Goal: Task Accomplishment & Management: Manage account settings

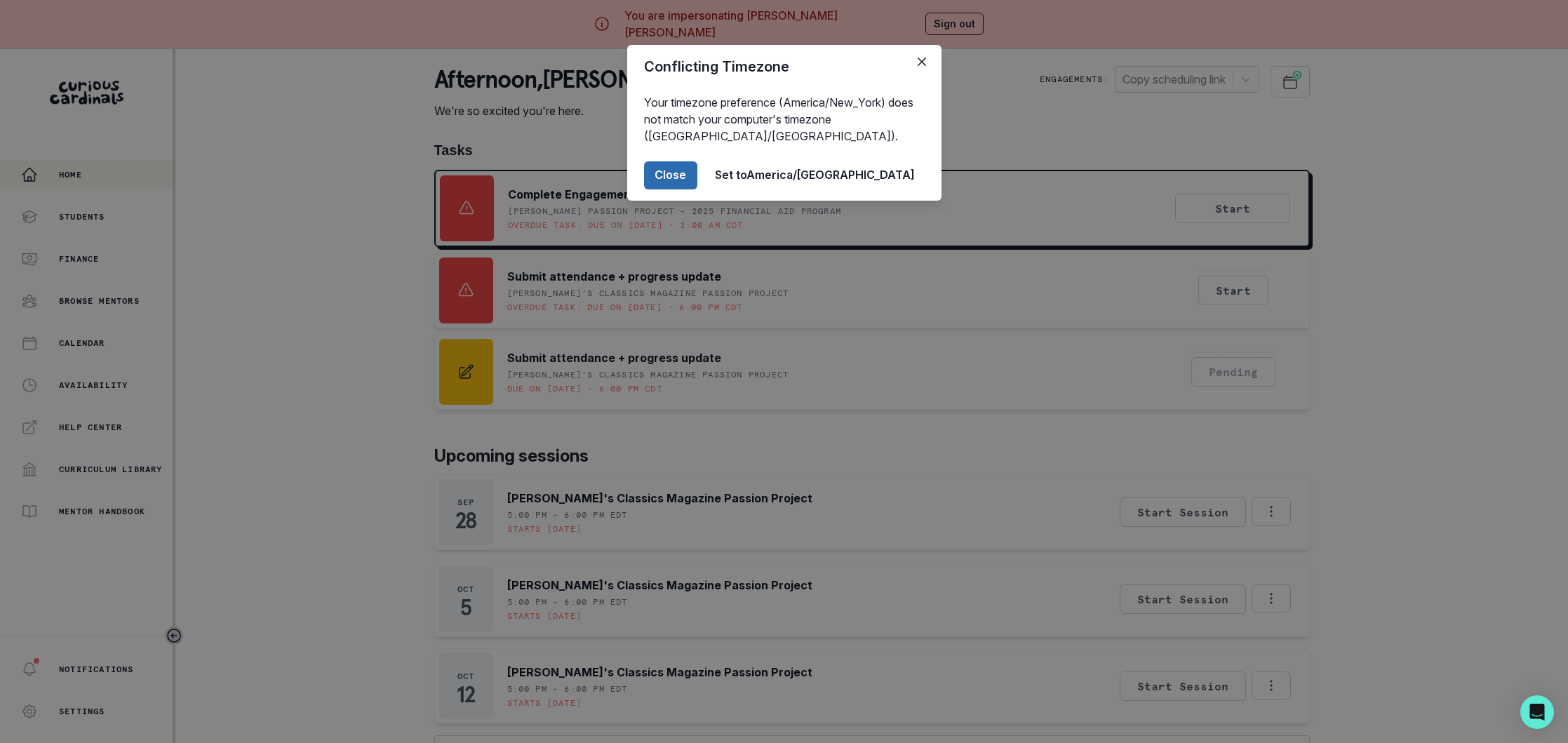
click at [697, 176] on button "Close" at bounding box center [670, 175] width 54 height 28
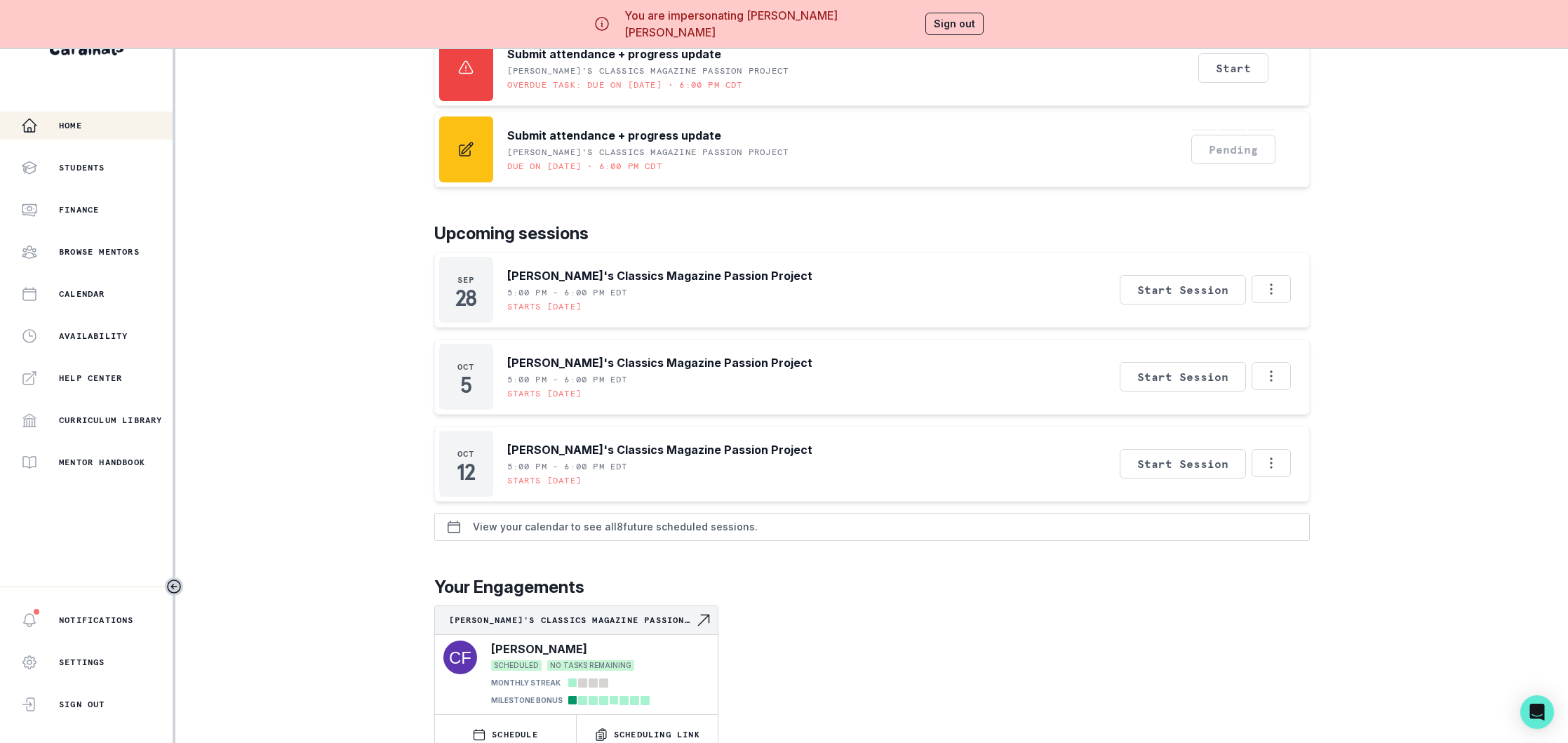
scroll to position [202, 0]
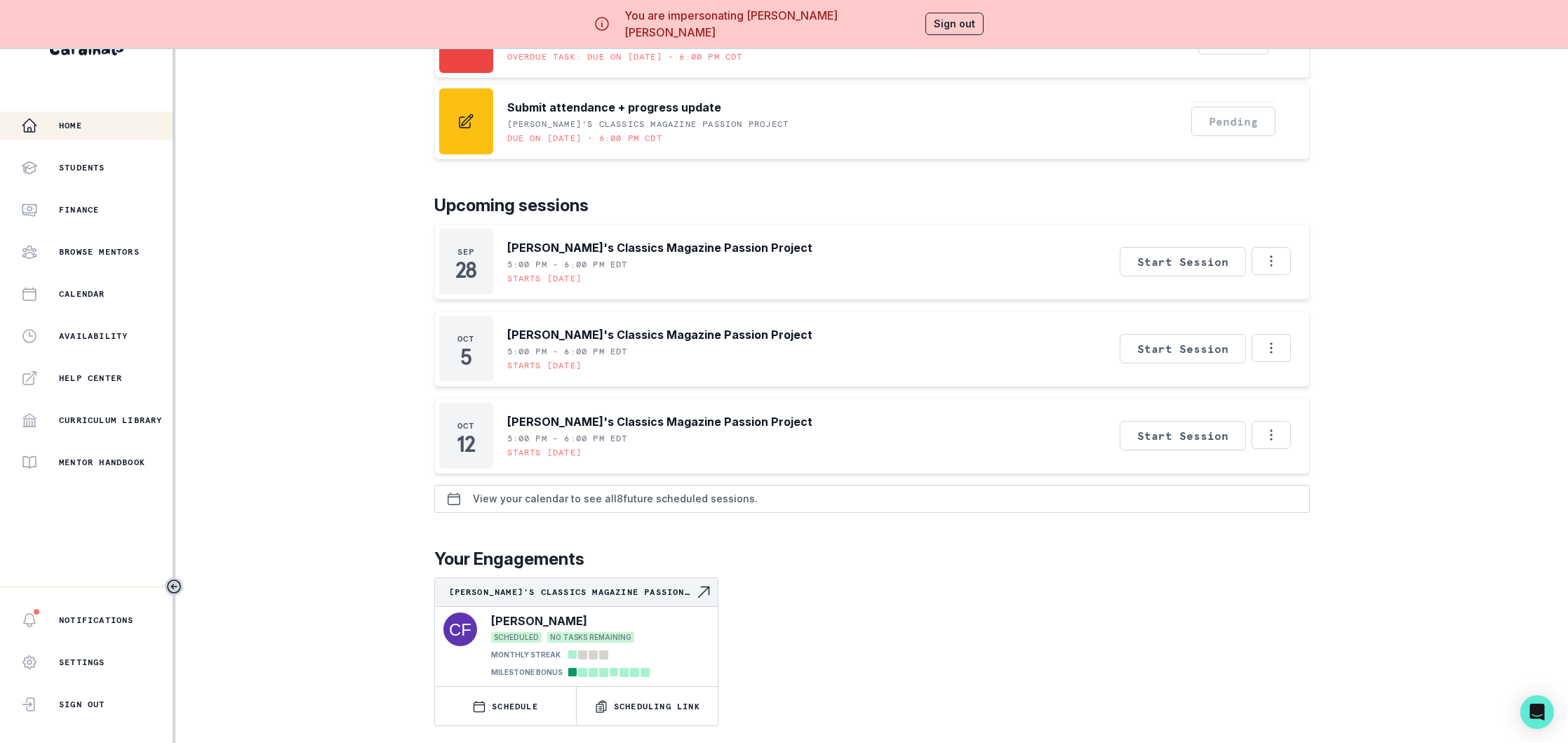
click at [594, 500] on p "View your calendar to see all 8 future scheduled sessions." at bounding box center [615, 499] width 285 height 11
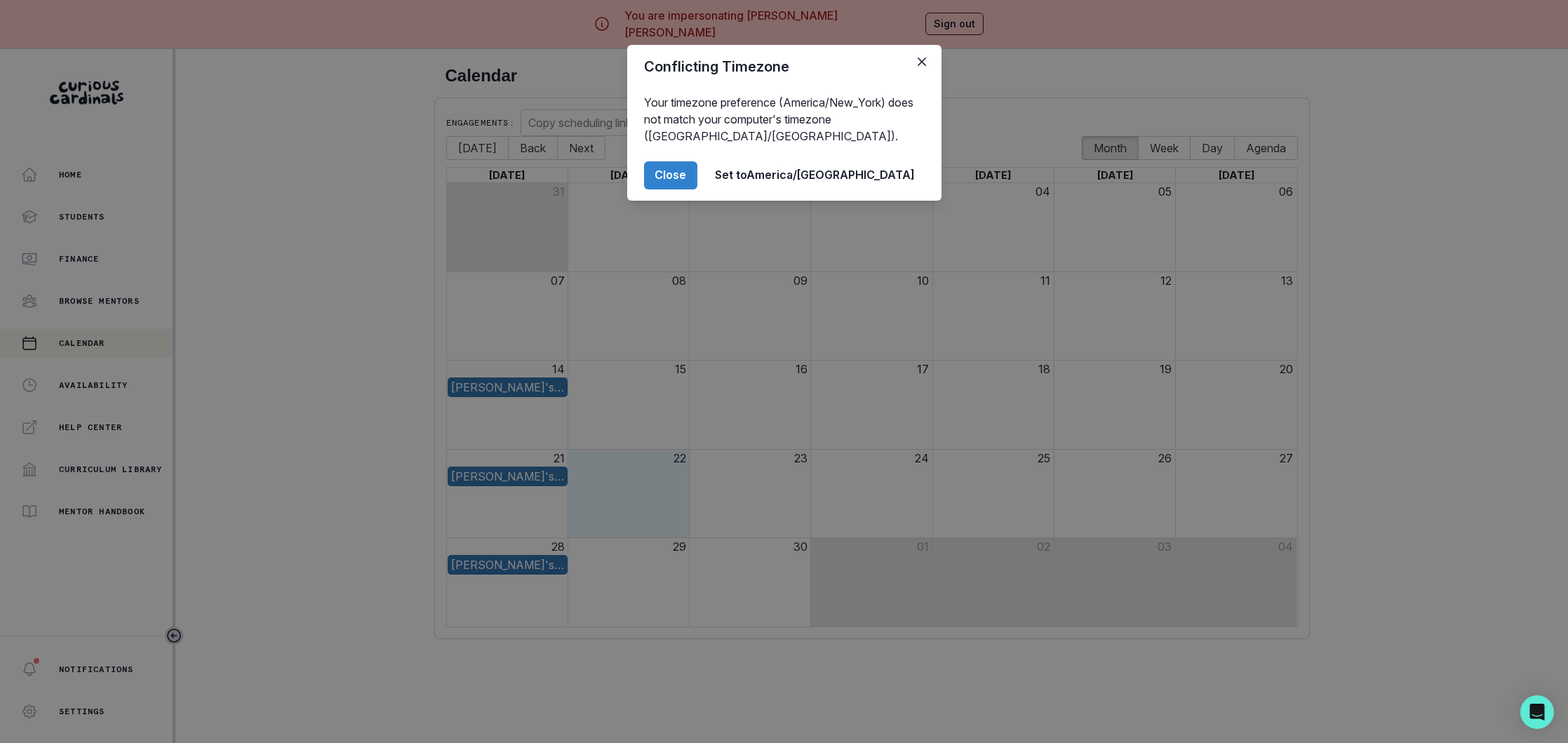
click at [1464, 237] on div "Conflicting Timezone Your timezone preference (America/New_York) does not match…" at bounding box center [784, 372] width 1568 height 743
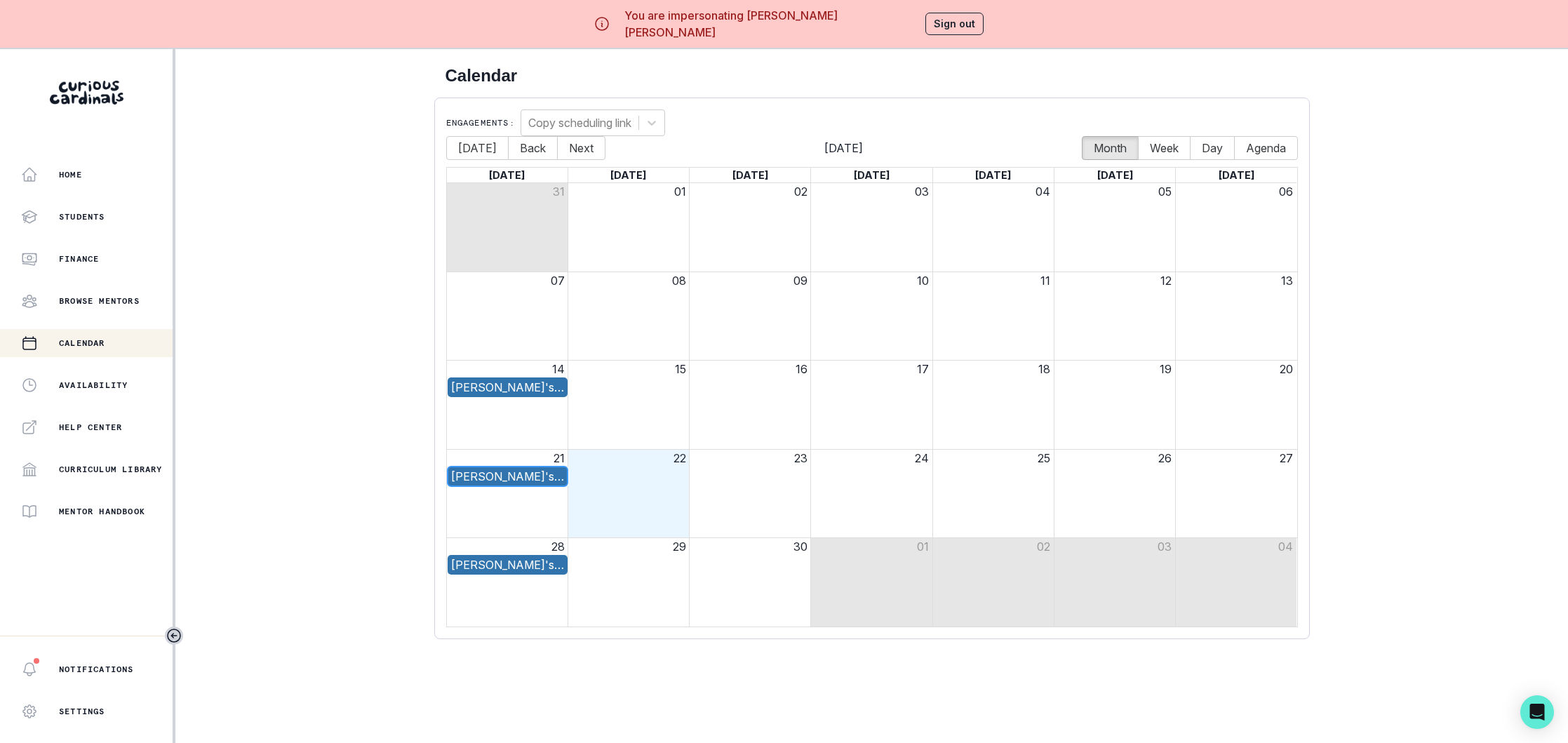
click at [504, 479] on div "[PERSON_NAME]'s Classics Magazine Passion Project" at bounding box center [508, 476] width 113 height 17
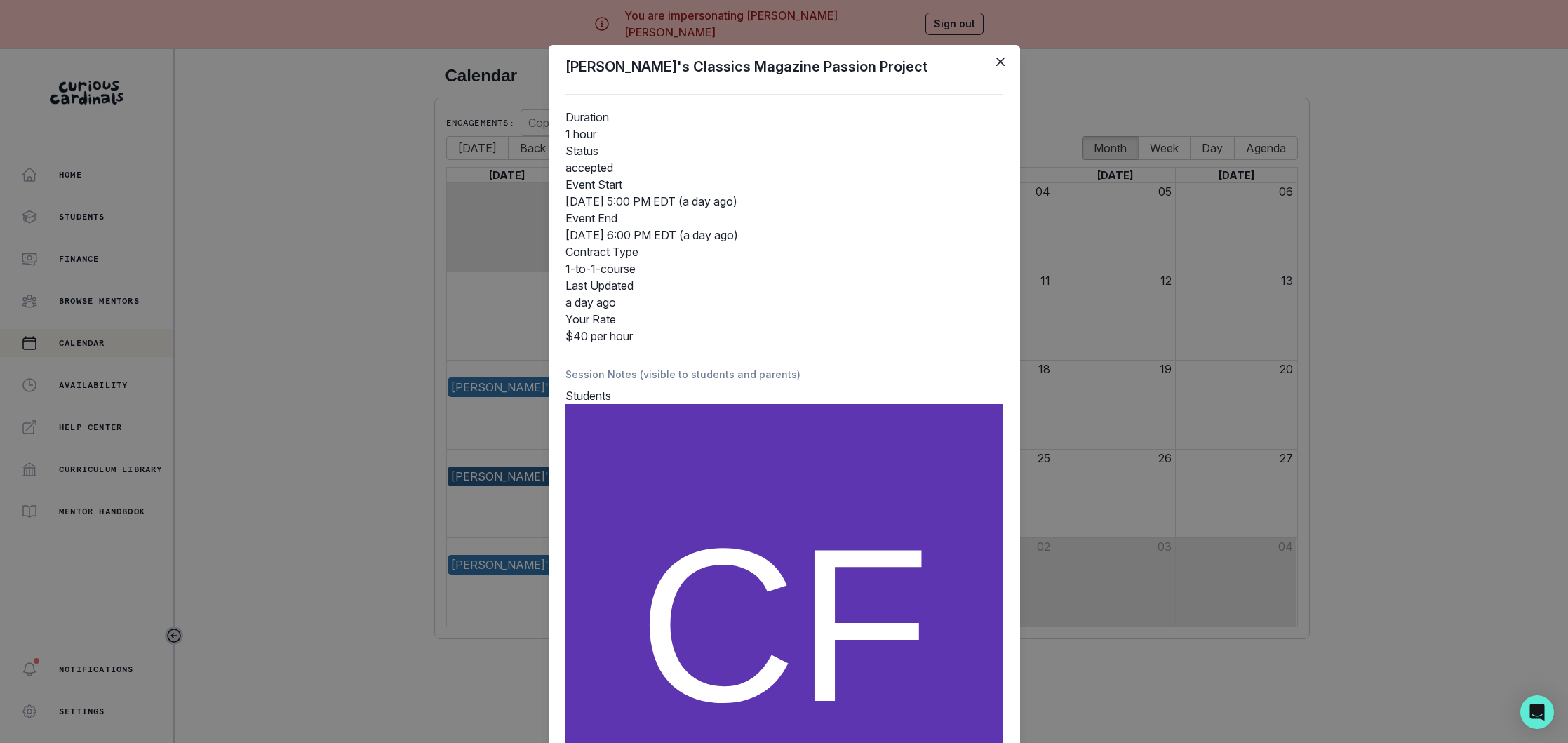
scroll to position [233, 0]
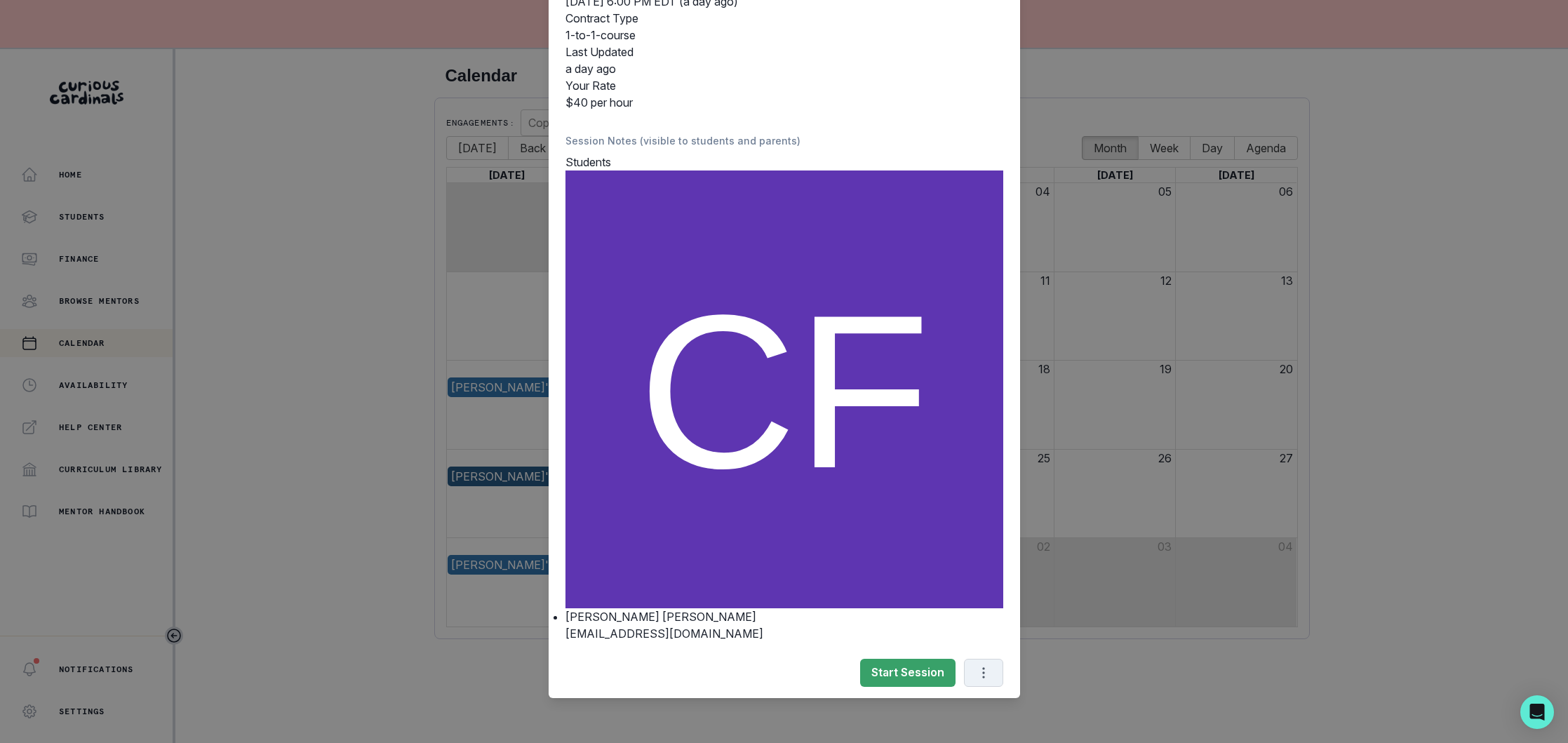
click at [985, 669] on icon "Options" at bounding box center [984, 672] width 16 height 16
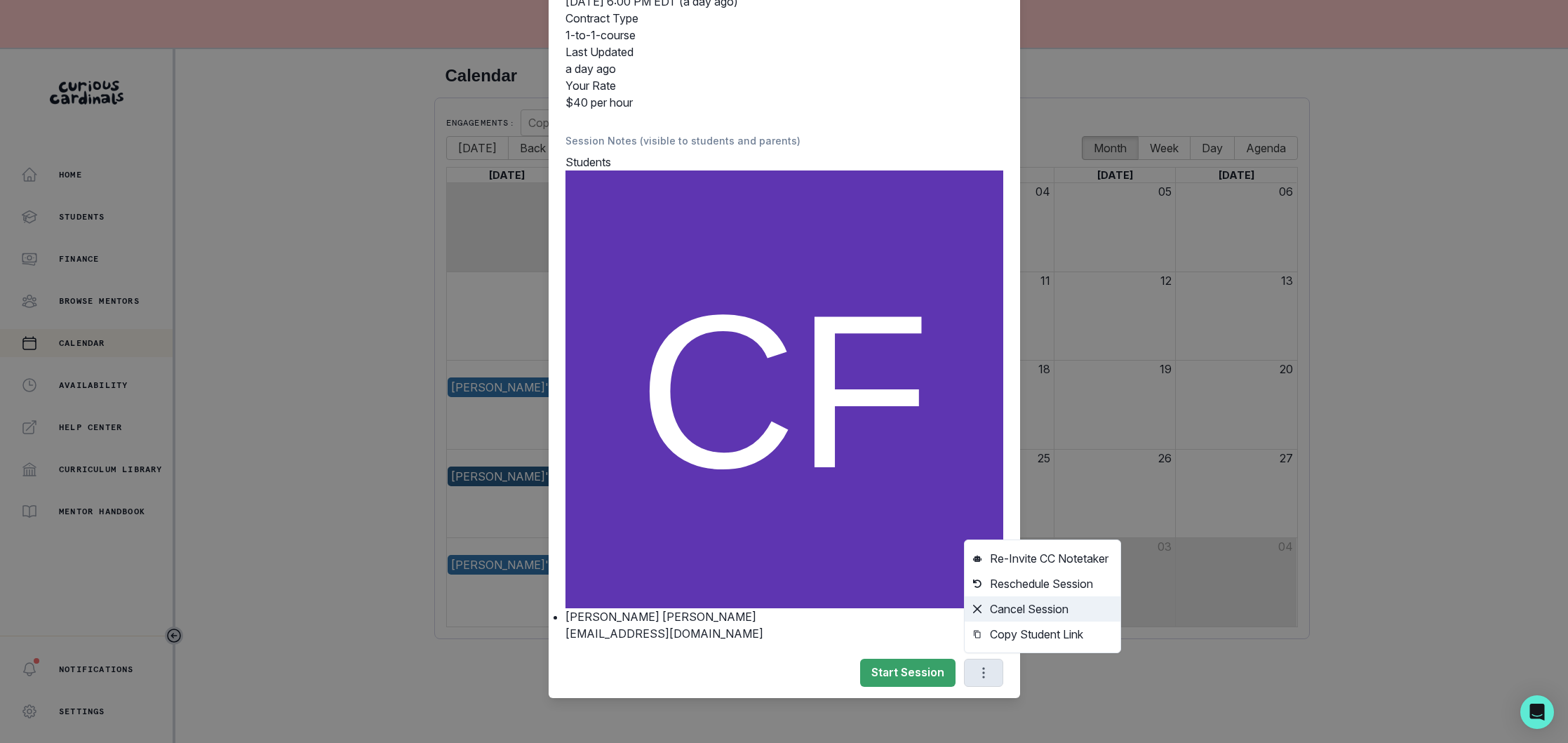
click at [1061, 608] on button "Cancel Session" at bounding box center [1043, 609] width 156 height 26
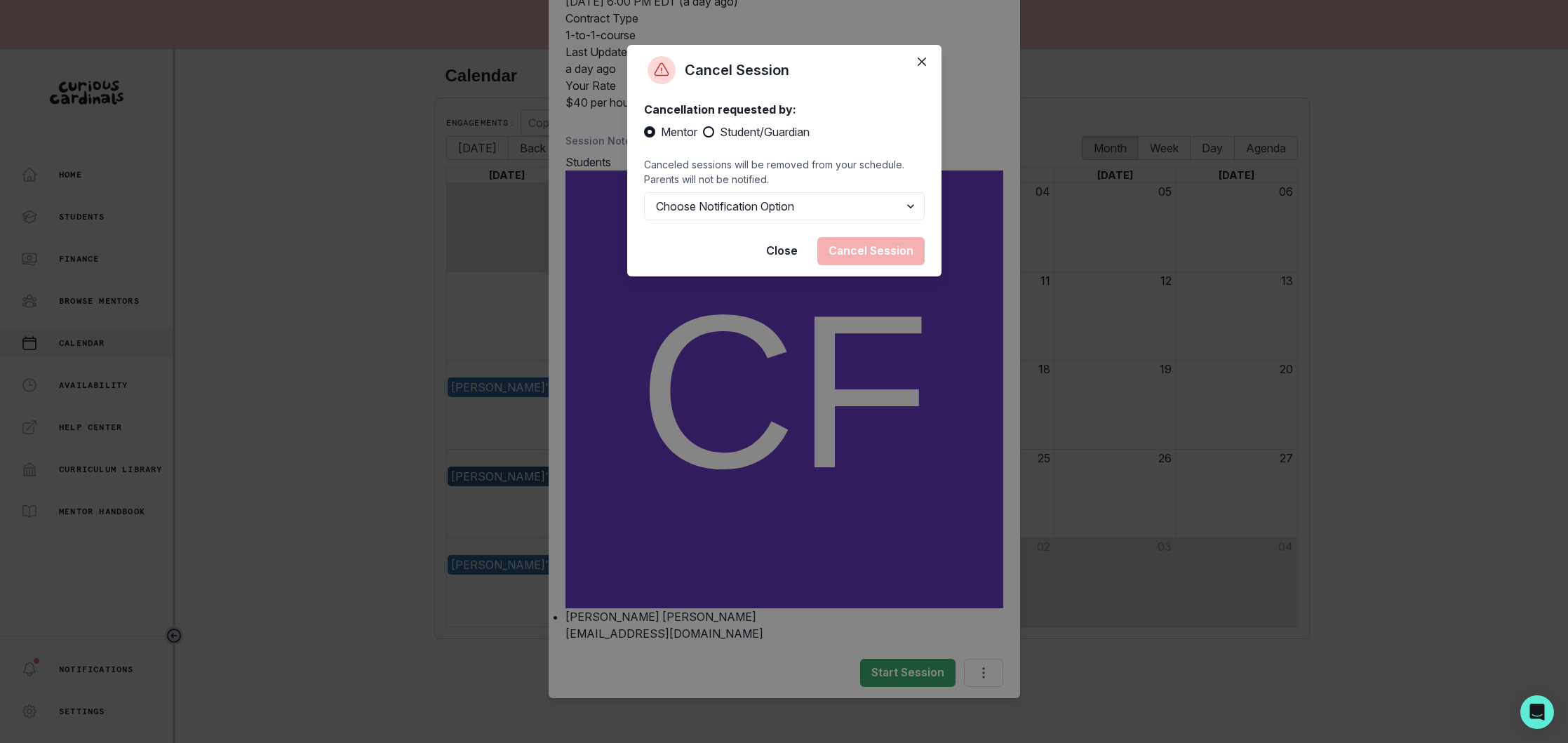
click at [710, 128] on span at bounding box center [708, 132] width 11 height 11
click at [703, 132] on input "Student/Guardian" at bounding box center [702, 132] width 1 height 1
radio input "true"
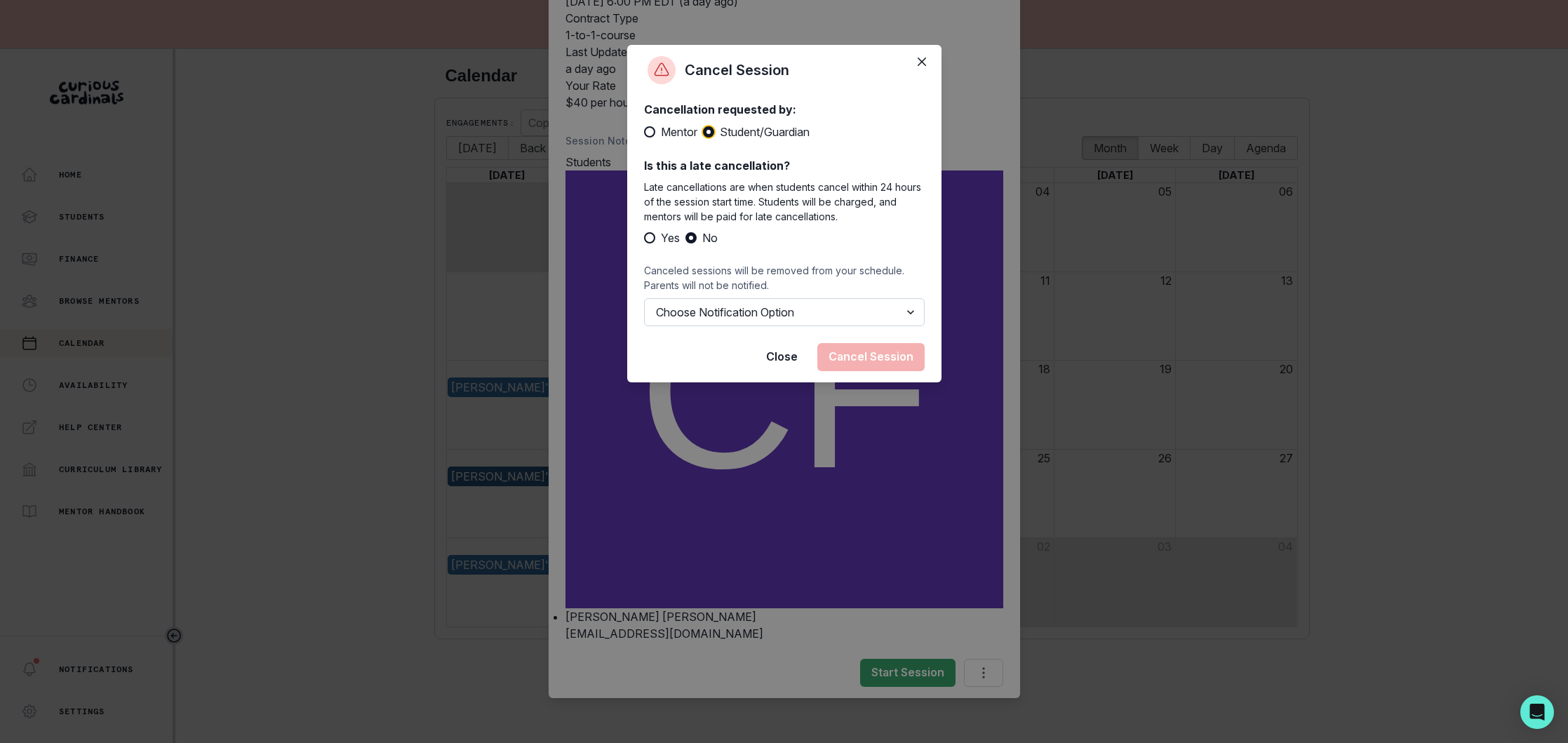
click at [789, 305] on select "Choose Notification Option Notify Family Do Not Notify Family" at bounding box center [784, 312] width 281 height 28
select select "option1"
drag, startPoint x: 779, startPoint y: 367, endPoint x: 934, endPoint y: 152, distance: 265.0
click at [779, 367] on button "Close" at bounding box center [782, 357] width 54 height 28
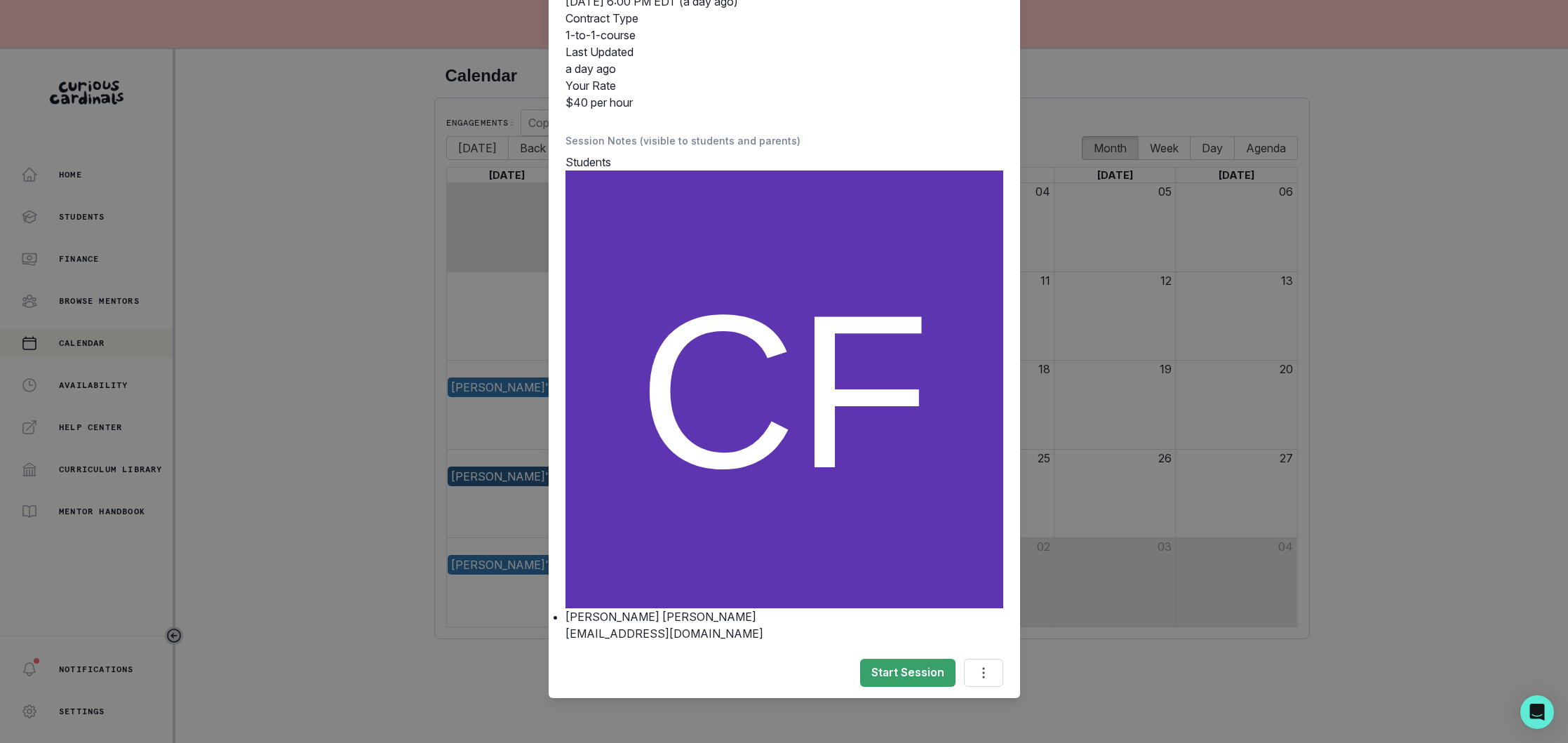
scroll to position [0, 0]
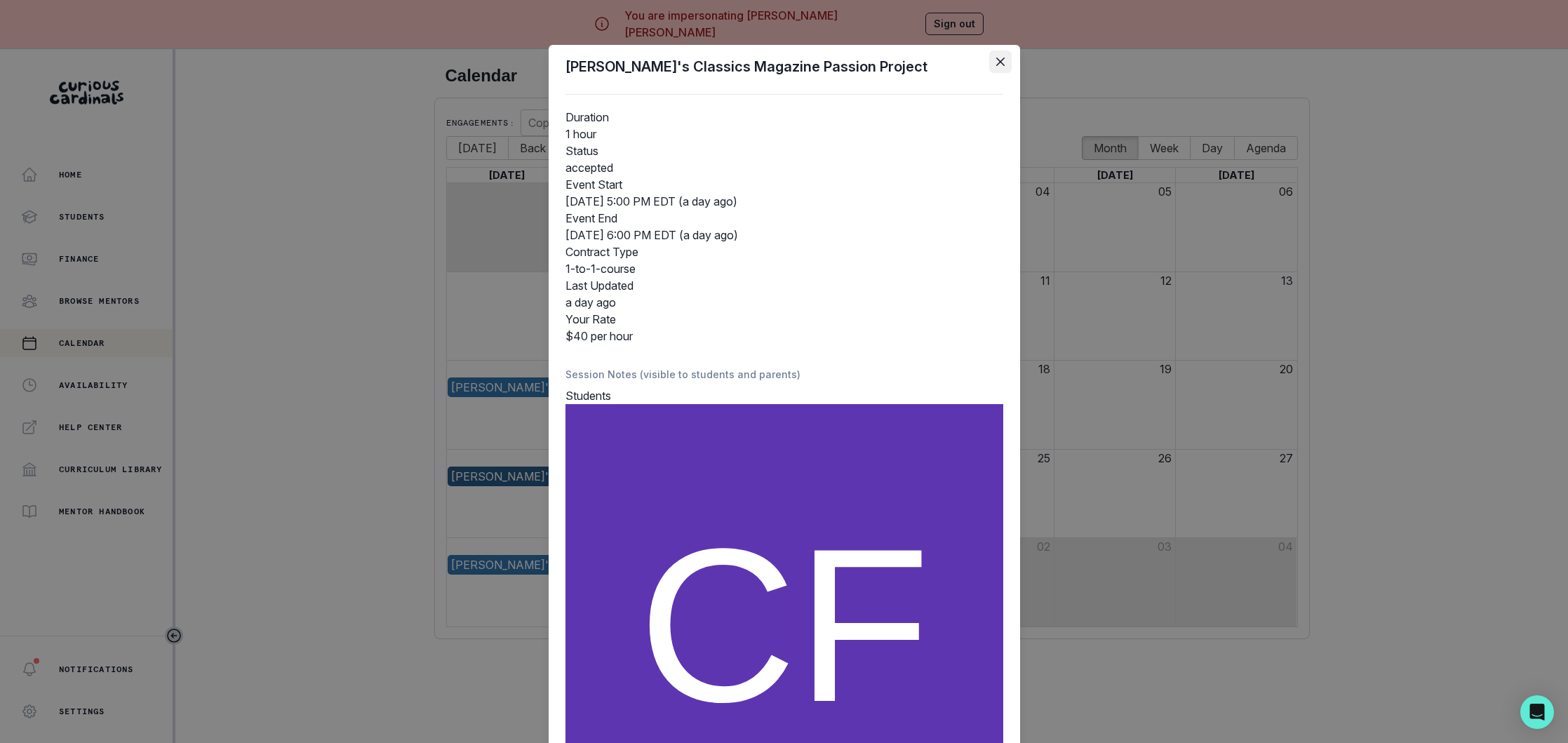
click at [999, 60] on icon "Close" at bounding box center [1000, 61] width 9 height 9
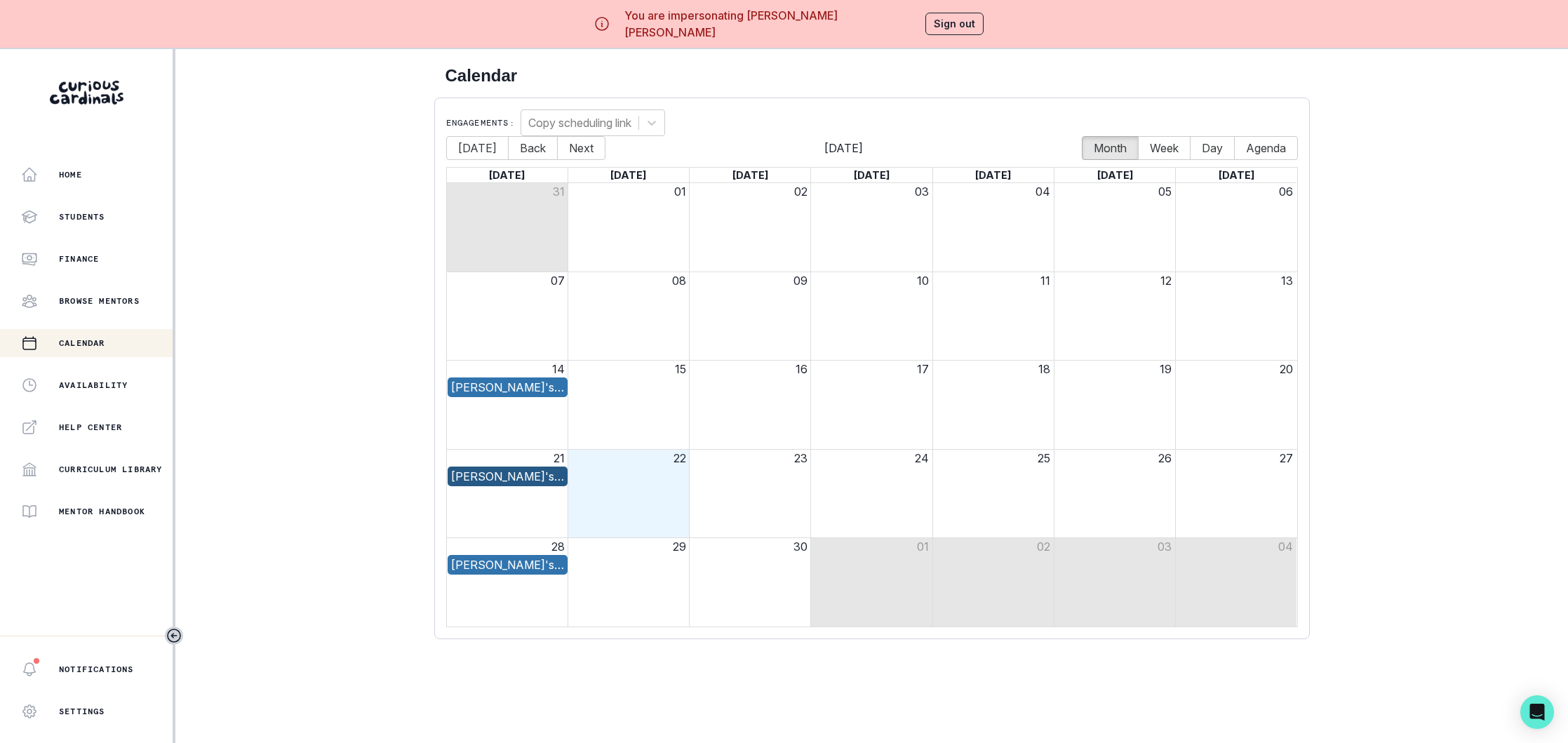
click at [929, 26] on button "Sign out" at bounding box center [954, 23] width 58 height 22
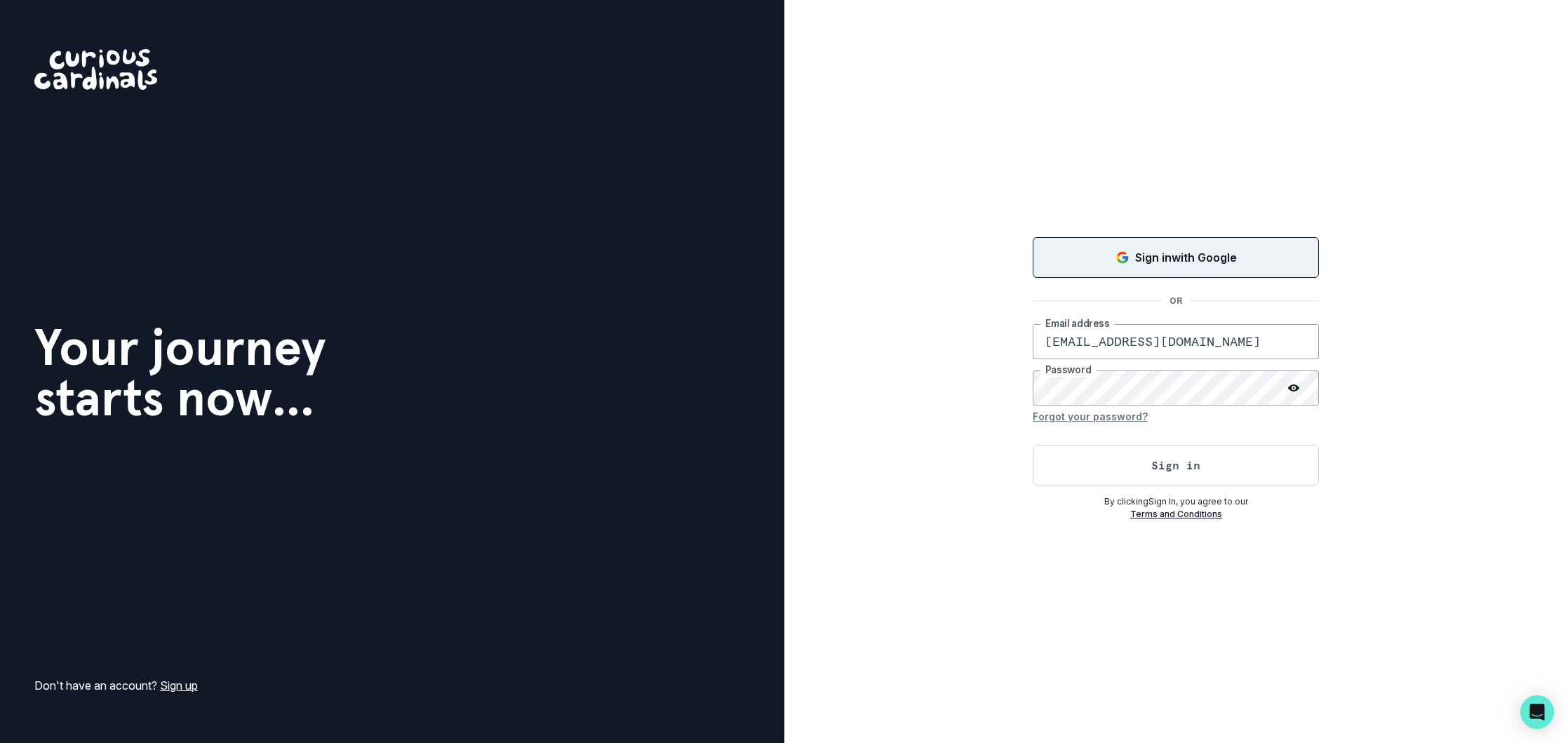
click at [1139, 253] on p "Sign in with Google" at bounding box center [1186, 257] width 102 height 17
